Goal: Book appointment/travel/reservation

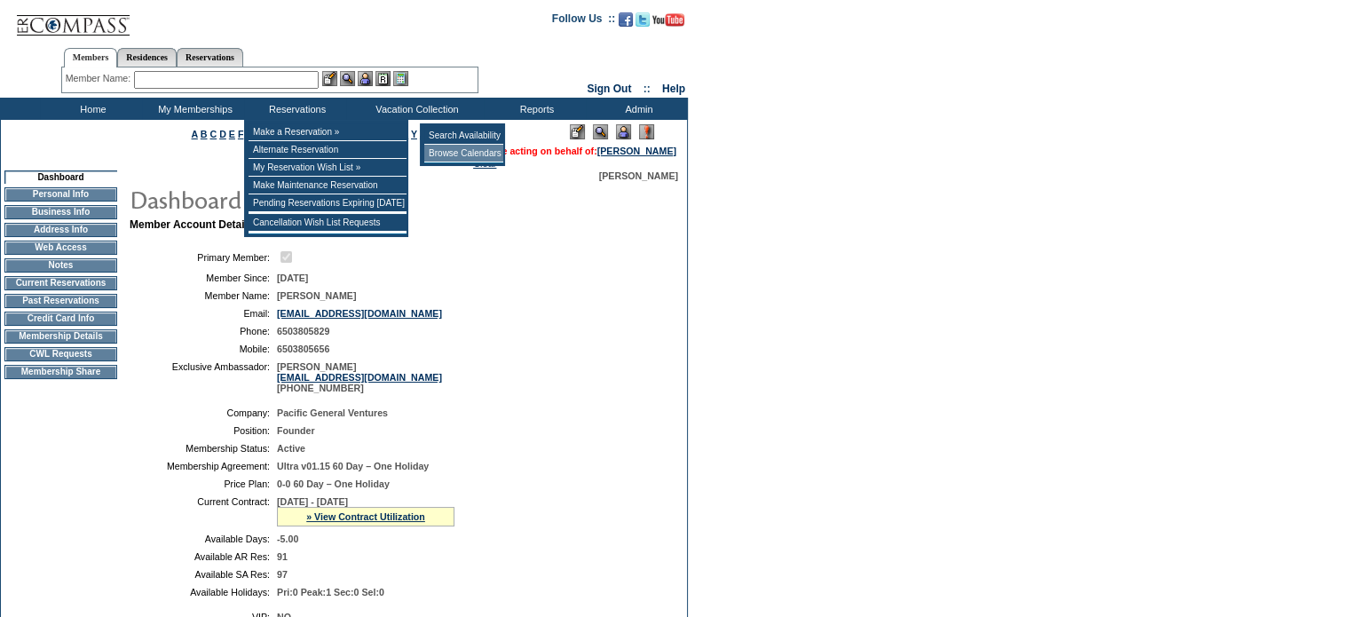
click at [450, 154] on td "Browse Calendars" at bounding box center [463, 154] width 79 height 18
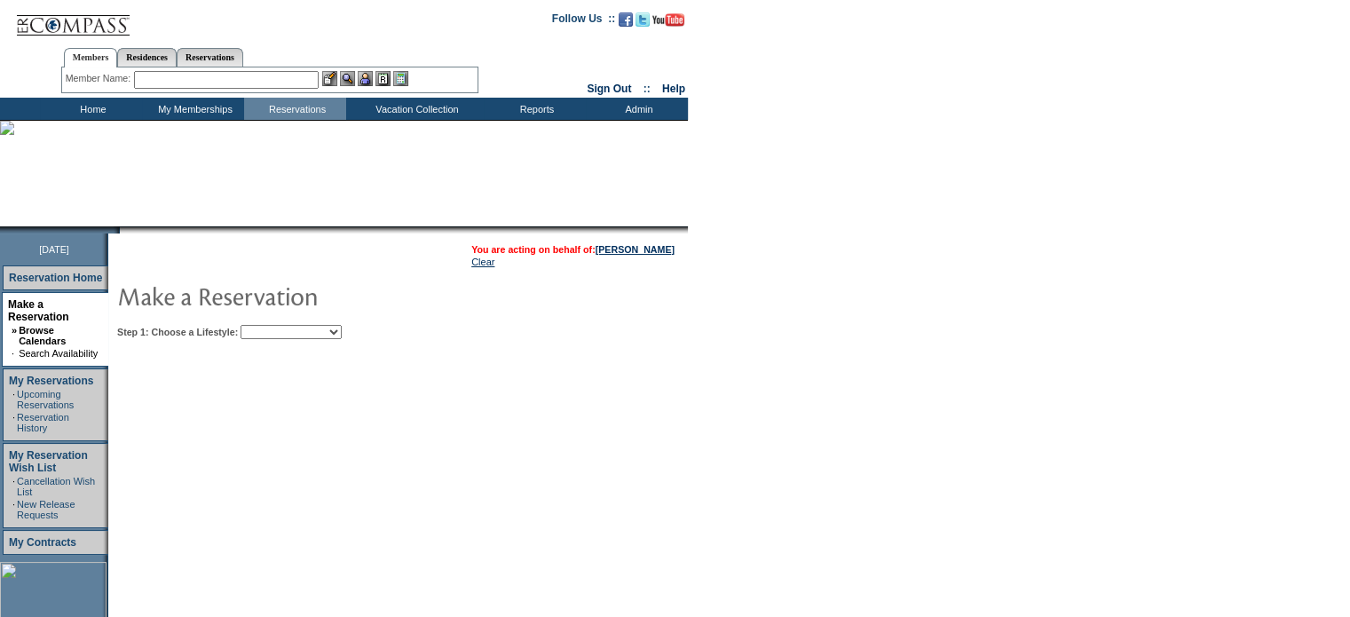
click at [298, 333] on select "Beach Leisure Metropolitan Mountain OIAL for Adventure OIAL for Couples OIAL fo…" at bounding box center [291, 332] width 101 height 14
select select "Beach"
click at [271, 325] on select "Beach Leisure Metropolitan Mountain OIAL for Adventure OIAL for Couples OIAL fo…" at bounding box center [291, 332] width 101 height 14
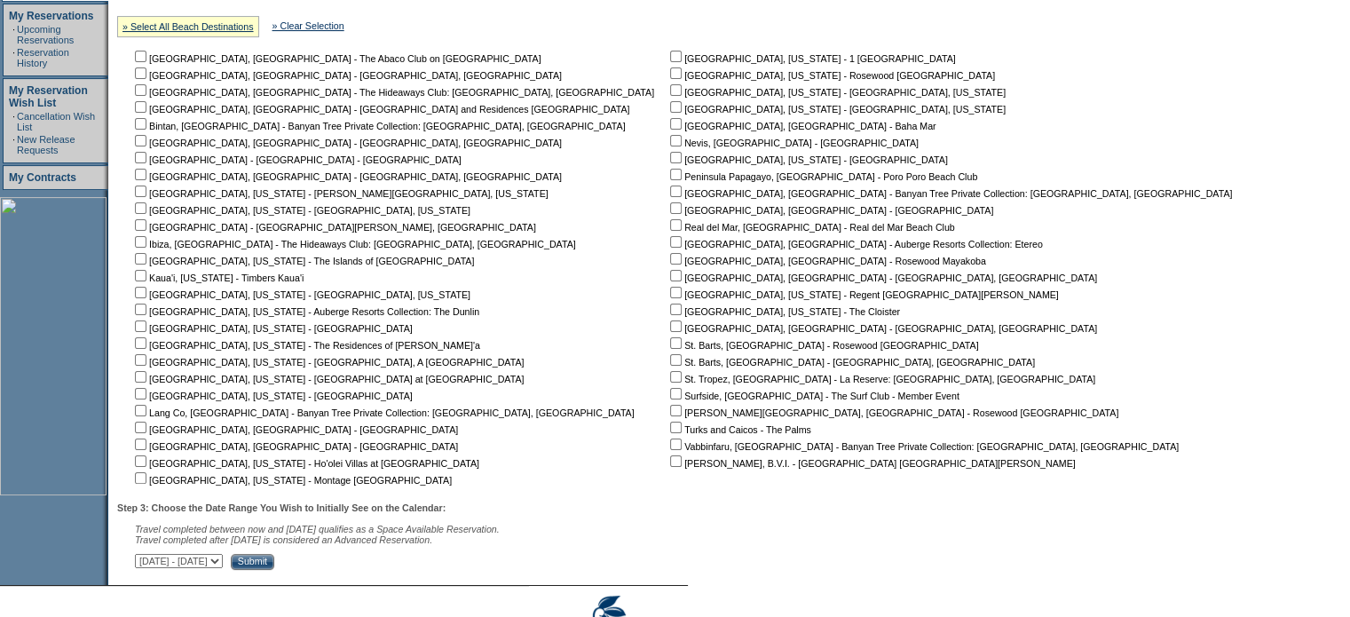
scroll to position [453, 0]
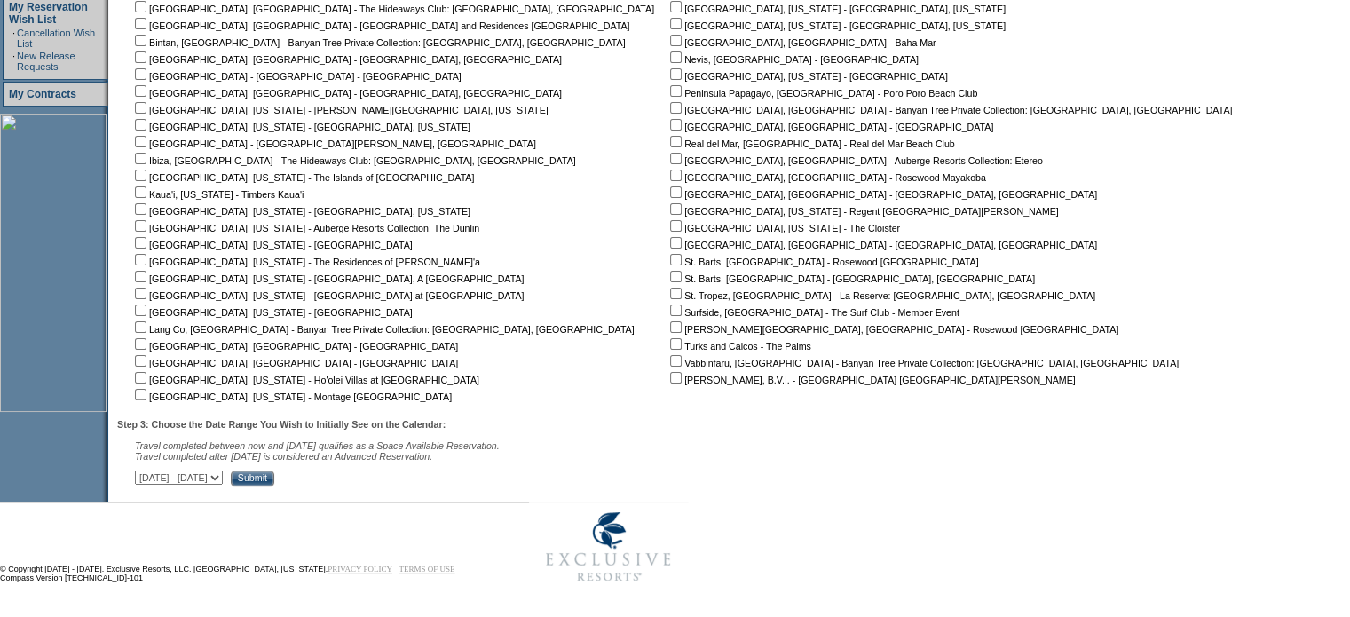
click at [146, 288] on input "checkbox" at bounding box center [141, 294] width 12 height 12
checkbox input "true"
click at [274, 477] on input "Submit" at bounding box center [252, 478] width 43 height 16
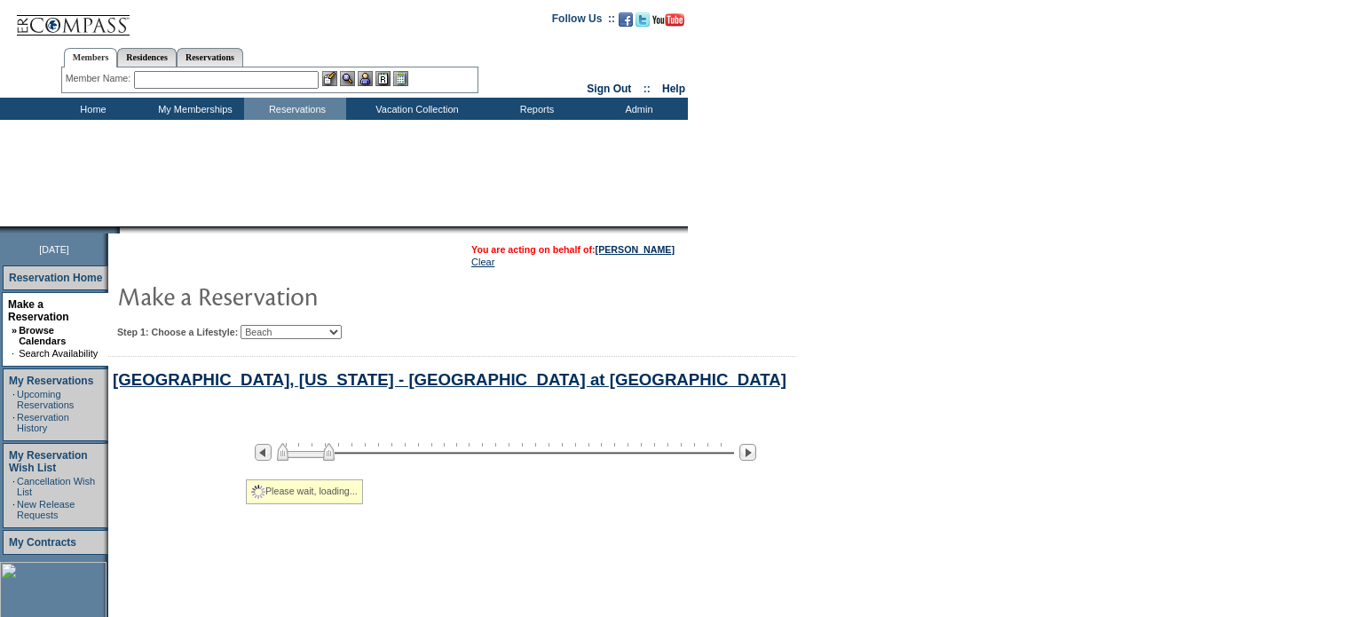
select select "Beach"
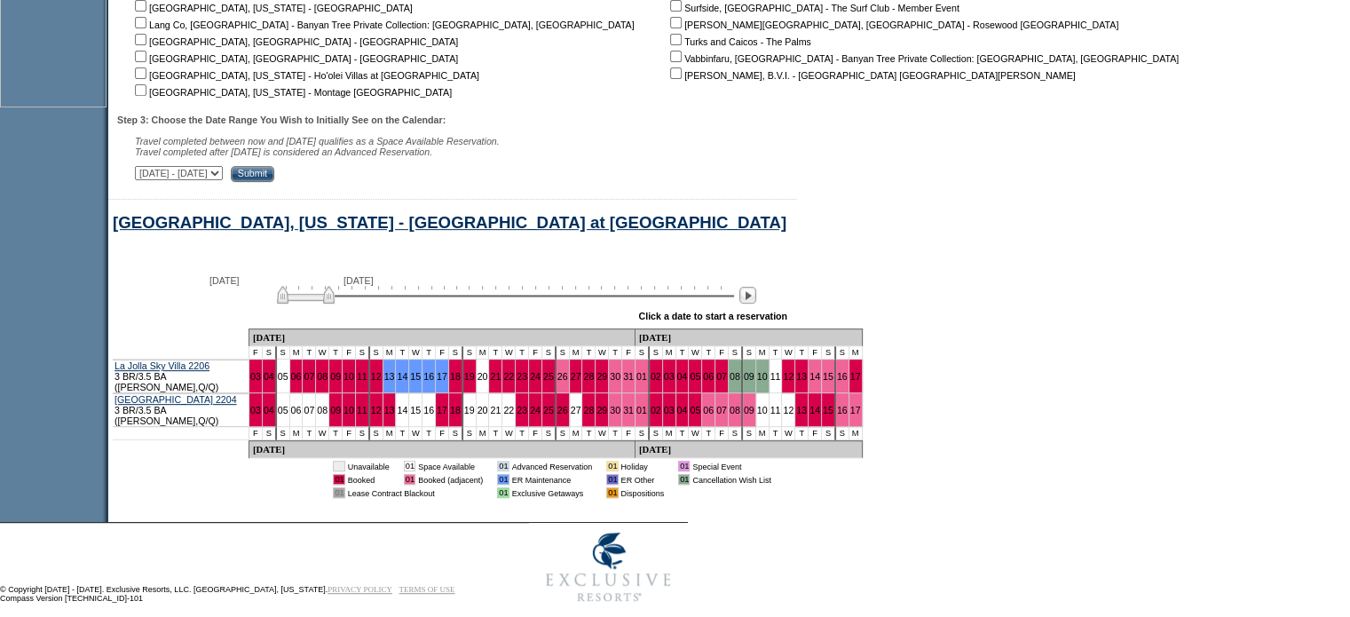
scroll to position [754, 0]
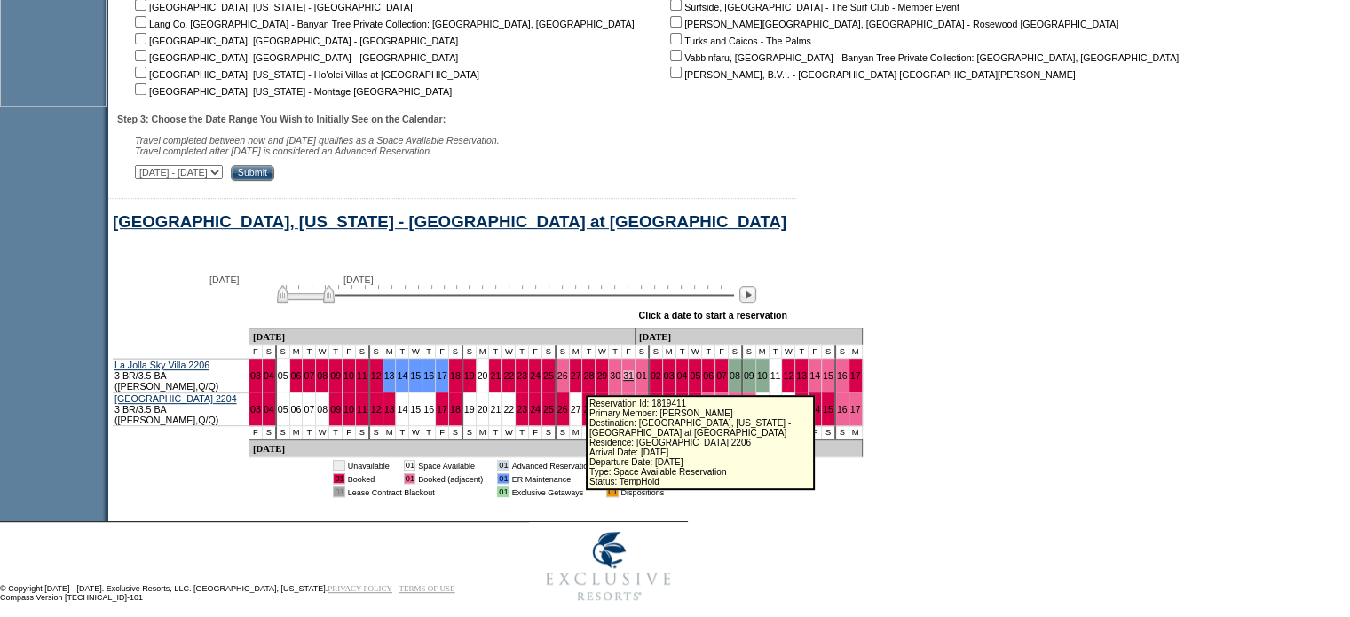
click at [623, 381] on link "31" at bounding box center [628, 375] width 11 height 11
